Goal: Task Accomplishment & Management: Use online tool/utility

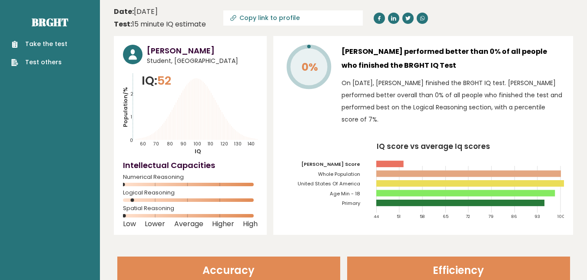
click at [43, 48] on link "Take the test" at bounding box center [39, 44] width 56 height 9
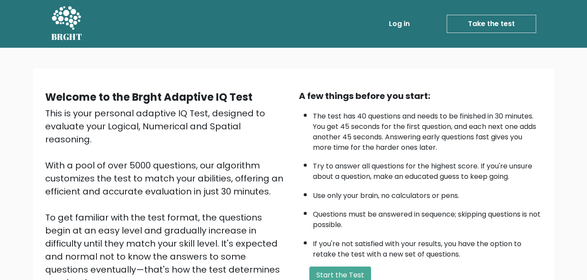
scroll to position [118, 0]
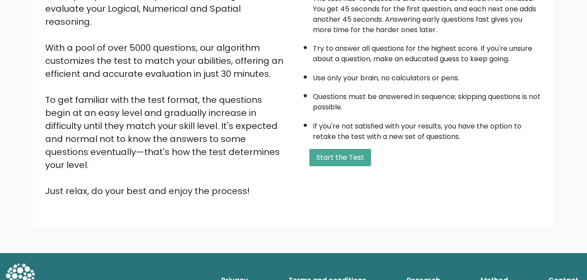
click at [344, 153] on button "Start the Test" at bounding box center [340, 157] width 62 height 17
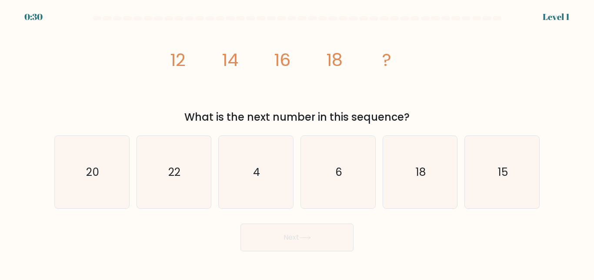
click at [83, 170] on icon "20" at bounding box center [92, 172] width 73 height 73
click at [297, 143] on input "a. 20" at bounding box center [297, 141] width 0 height 2
radio input "true"
click at [283, 239] on button "Next" at bounding box center [296, 238] width 113 height 28
